Goal: Book appointment/travel/reservation

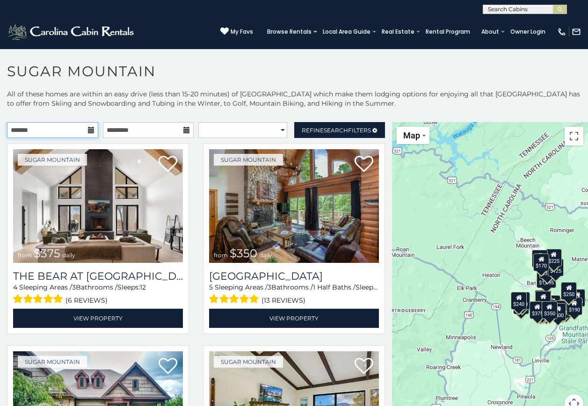
click at [77, 130] on input "text" at bounding box center [52, 130] width 91 height 16
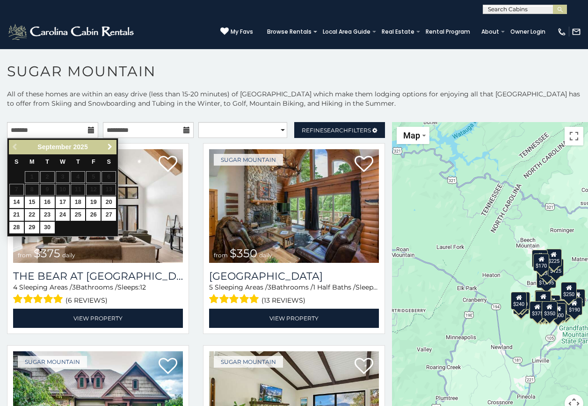
click at [110, 144] on span "Next" at bounding box center [109, 146] width 7 height 7
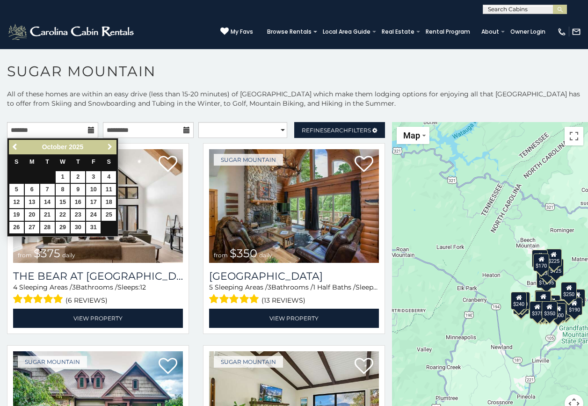
click at [110, 144] on span "Next" at bounding box center [109, 146] width 7 height 7
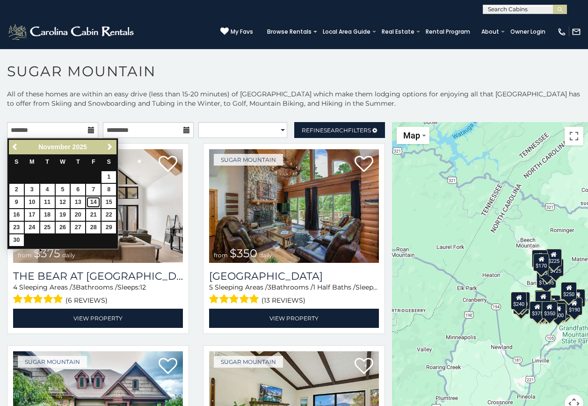
click at [91, 198] on link "14" at bounding box center [93, 203] width 15 height 12
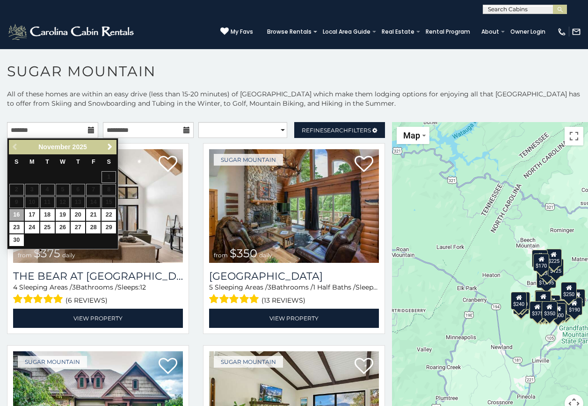
type input "**********"
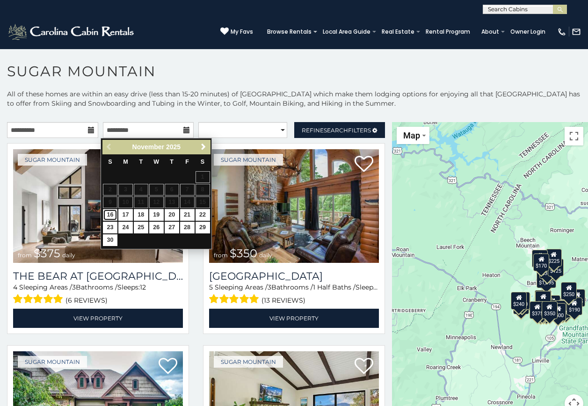
click at [105, 215] on link "16" at bounding box center [110, 215] width 15 height 12
type input "**********"
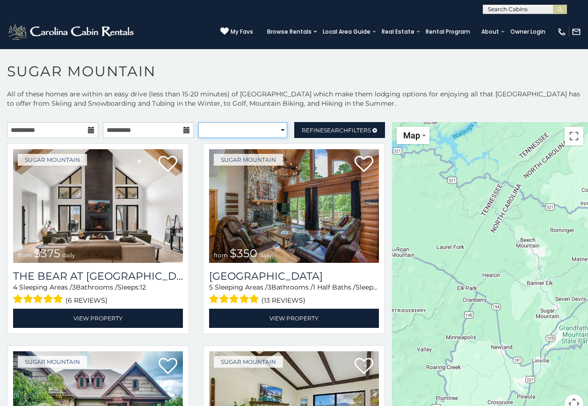
click at [270, 128] on select "**********" at bounding box center [242, 130] width 89 height 16
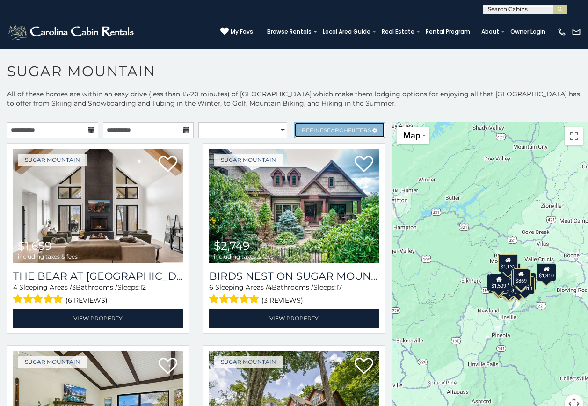
click at [324, 130] on span "Search" at bounding box center [336, 130] width 24 height 7
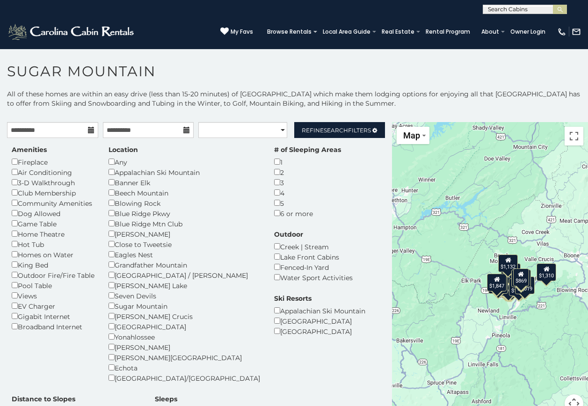
click at [11, 274] on div "Amenities Fireplace Air Conditioning 3-D Walkthrough Club Membership Community …" at bounding box center [53, 238] width 97 height 187
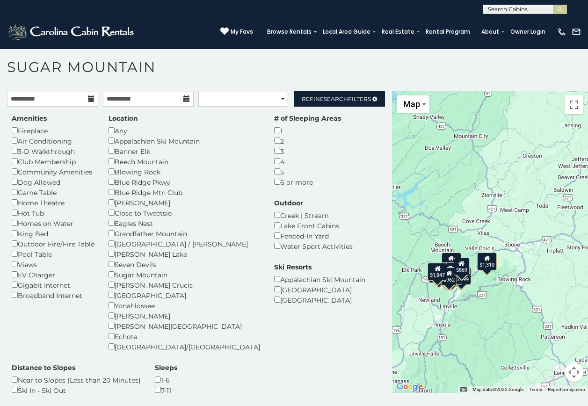
scroll to position [5, 0]
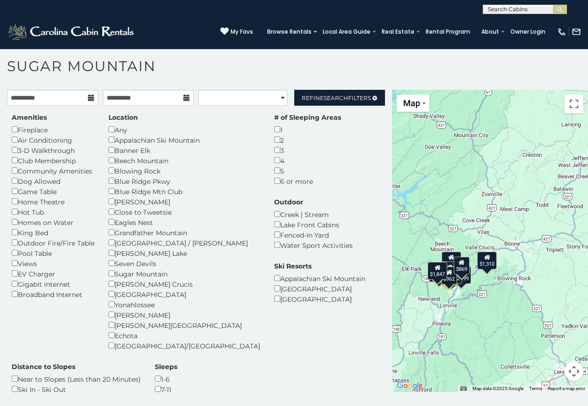
drag, startPoint x: 533, startPoint y: 181, endPoint x: 473, endPoint y: 183, distance: 60.4
click at [473, 183] on div "$4,193 $1,659 $2,749 $1,223 $1,945 $1,399 $1,799 $1,962 $992 $962 $1,847 $869 $…" at bounding box center [490, 241] width 196 height 302
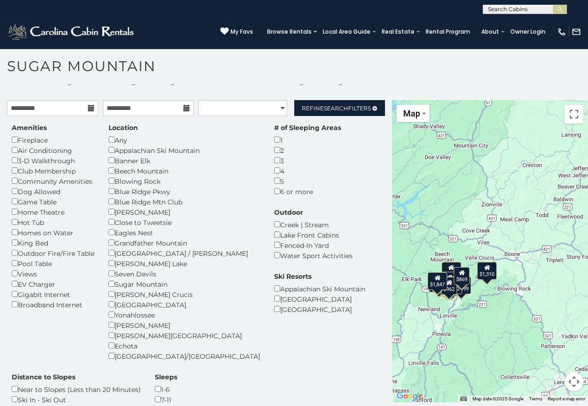
scroll to position [0, 0]
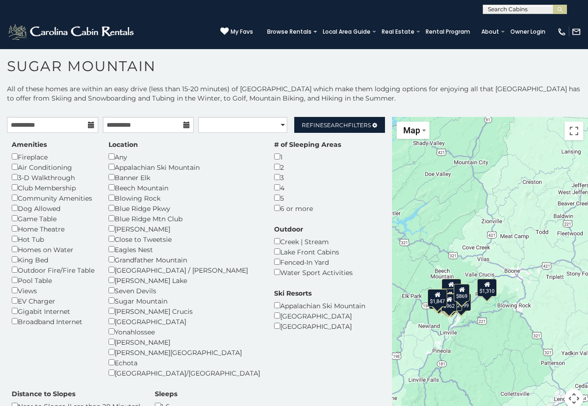
click at [512, 187] on div "$4,193 $1,659 $2,749 $1,223 $1,945 $1,399 $1,799 $1,962 $992 $962 $1,847 $869 $…" at bounding box center [490, 268] width 196 height 302
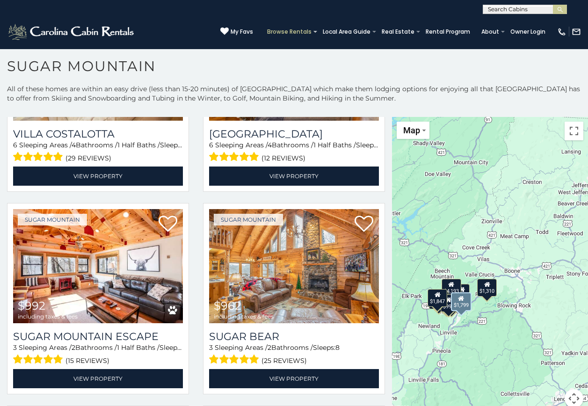
scroll to position [1076, 0]
